Goal: Task Accomplishment & Management: Use online tool/utility

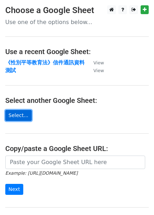
click at [22, 115] on link "Select..." at bounding box center [18, 115] width 26 height 11
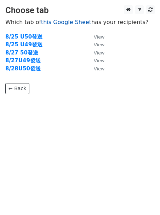
click at [59, 24] on link "this Google Sheet" at bounding box center [66, 22] width 50 height 7
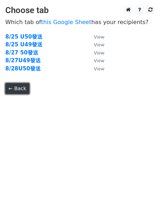
click at [8, 90] on link "← Back" at bounding box center [17, 88] width 24 height 11
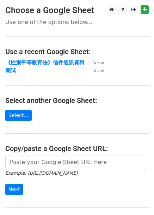
click at [12, 121] on main "Choose a Google Sheet Use one of the options below... Use a recent Google Sheet…" at bounding box center [77, 118] width 154 height 227
click at [14, 116] on link "Select..." at bounding box center [18, 115] width 26 height 11
click at [18, 114] on link "Select..." at bounding box center [18, 115] width 26 height 11
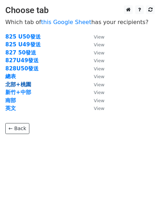
click at [24, 83] on strong "北部+桃園" at bounding box center [18, 84] width 26 height 6
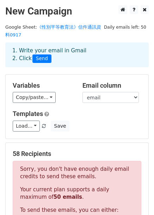
click at [74, 116] on h5 "Templates" at bounding box center [77, 114] width 129 height 8
click at [41, 58] on span "Send" at bounding box center [41, 58] width 19 height 8
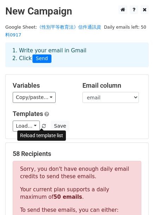
click at [42, 125] on span at bounding box center [44, 126] width 4 height 5
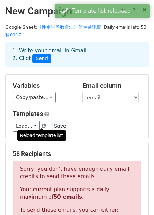
click at [42, 125] on span at bounding box center [44, 126] width 4 height 5
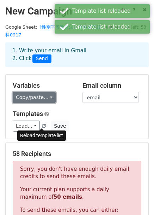
click at [46, 95] on link "Copy/paste..." at bounding box center [34, 97] width 43 height 11
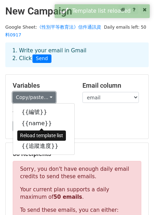
click at [46, 95] on link "Copy/paste..." at bounding box center [34, 97] width 43 height 11
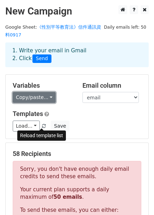
click at [37, 96] on link "Copy/paste..." at bounding box center [34, 97] width 43 height 11
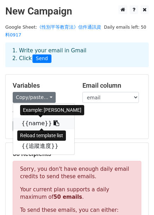
click at [34, 122] on link "{{name}}" at bounding box center [43, 123] width 61 height 11
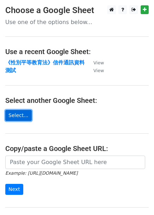
click at [13, 115] on link "Select..." at bounding box center [18, 115] width 26 height 11
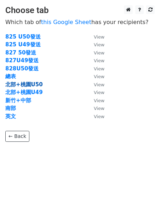
click at [32, 84] on strong "北部+桃園U50" at bounding box center [23, 84] width 37 height 6
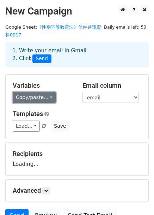
click at [41, 97] on link "Copy/paste..." at bounding box center [34, 97] width 43 height 11
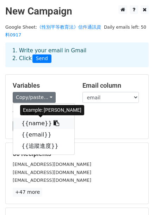
click at [36, 124] on link "{{name}}" at bounding box center [43, 123] width 61 height 11
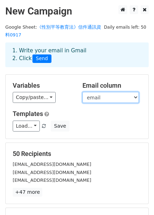
click at [119, 97] on select "編號 name email 追蹤進度" at bounding box center [111, 97] width 56 height 11
click at [118, 98] on select "編號 name email 追蹤進度" at bounding box center [111, 97] width 56 height 11
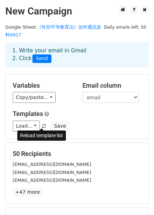
click at [42, 126] on span at bounding box center [44, 126] width 4 height 5
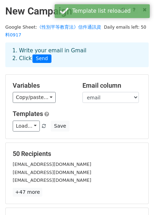
click at [104, 124] on div "Load... No templates saved Save" at bounding box center [76, 125] width 139 height 11
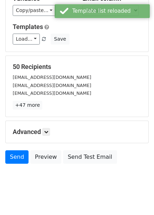
scroll to position [94, 0]
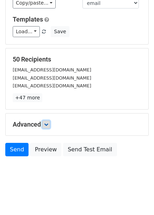
click at [46, 124] on icon at bounding box center [46, 124] width 4 height 4
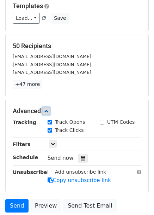
scroll to position [130, 0]
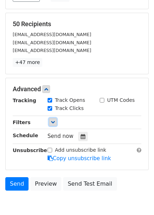
click at [53, 124] on link at bounding box center [53, 122] width 8 height 8
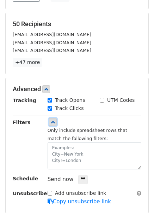
click at [54, 120] on icon at bounding box center [53, 122] width 4 height 4
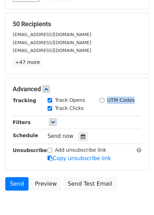
drag, startPoint x: 109, startPoint y: 100, endPoint x: 136, endPoint y: 101, distance: 27.6
click at [136, 101] on div "UTM Codes" at bounding box center [121, 100] width 52 height 8
copy label "UTM Codes"
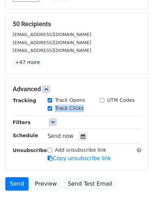
drag, startPoint x: 83, startPoint y: 108, endPoint x: 54, endPoint y: 107, distance: 29.0
click at [54, 107] on div "Track Clicks" at bounding box center [68, 109] width 52 height 8
copy label "Track Clicks"
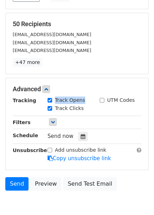
drag, startPoint x: 84, startPoint y: 101, endPoint x: 54, endPoint y: 100, distance: 30.0
click at [54, 100] on div "Track Opens" at bounding box center [68, 100] width 52 height 8
click at [78, 100] on label "Track Opens" at bounding box center [70, 99] width 30 height 7
click at [52, 100] on input "Track Opens" at bounding box center [50, 100] width 5 height 5
checkbox input "false"
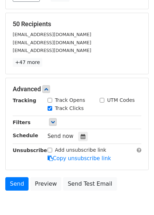
click at [79, 108] on label "Track Clicks" at bounding box center [69, 108] width 29 height 7
click at [52, 108] on input "Track Clicks" at bounding box center [50, 108] width 5 height 5
checkbox input "false"
click at [80, 101] on label "Track Opens" at bounding box center [70, 99] width 30 height 7
click at [52, 101] on input "Track Opens" at bounding box center [50, 100] width 5 height 5
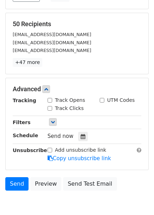
checkbox input "true"
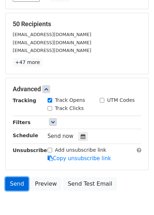
click at [10, 181] on link "Send" at bounding box center [16, 183] width 23 height 13
